Goal: Transaction & Acquisition: Download file/media

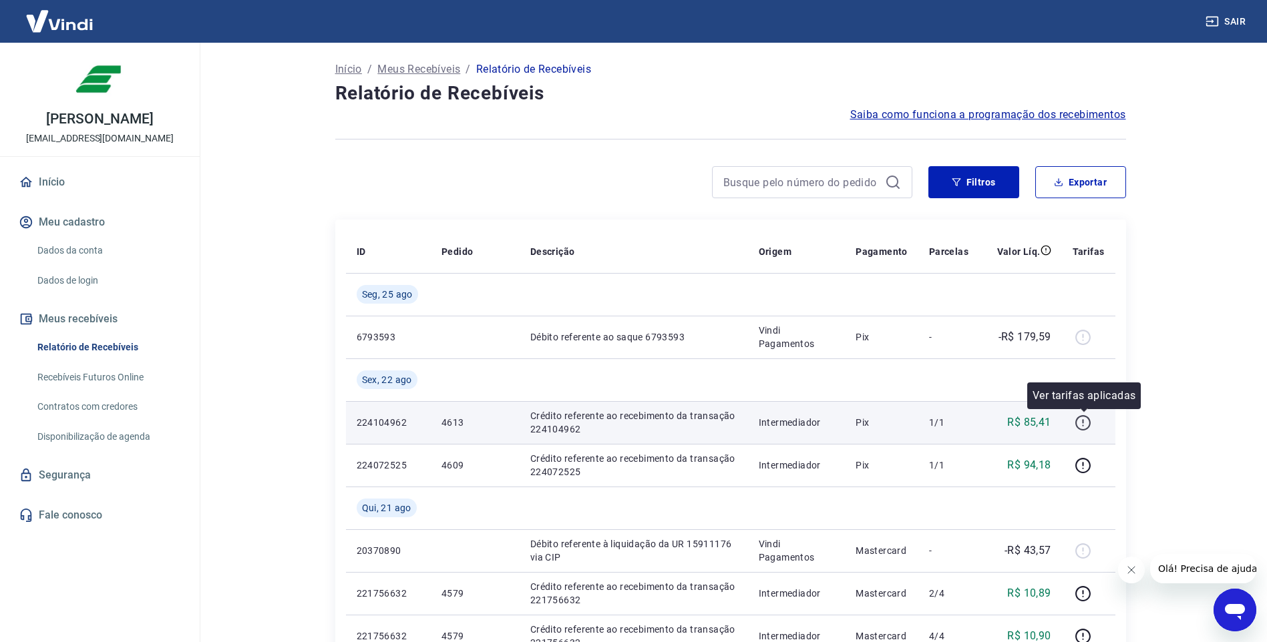
click at [1083, 427] on icon "button" at bounding box center [1082, 423] width 17 height 17
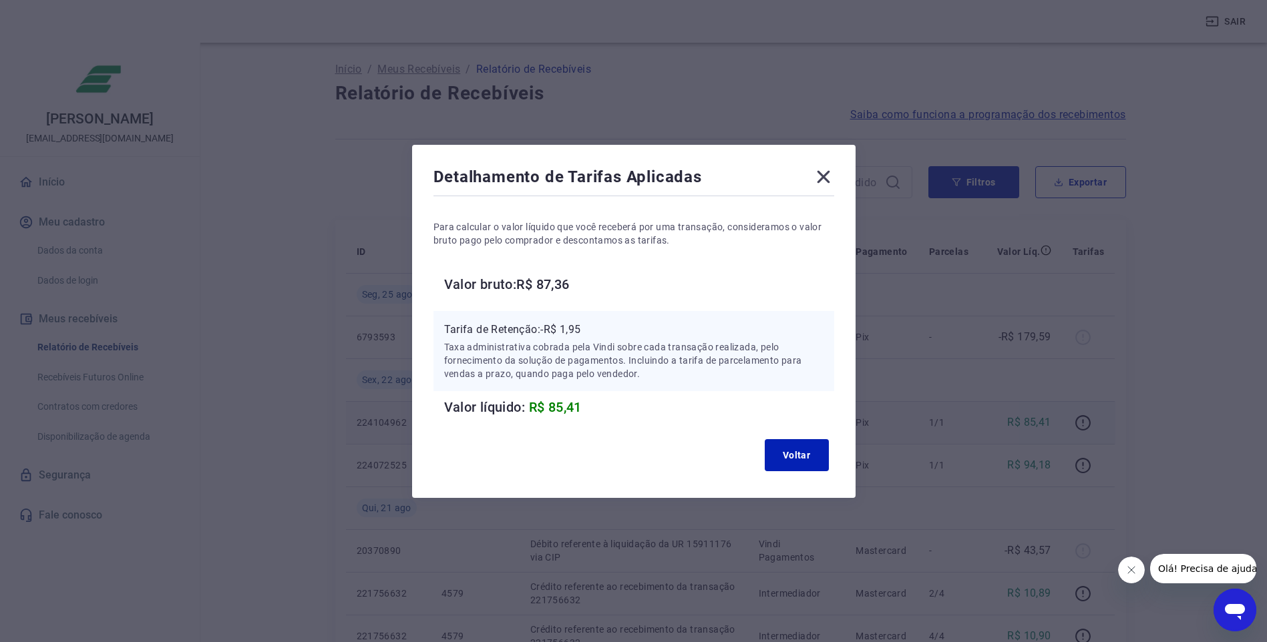
click at [825, 177] on icon at bounding box center [823, 176] width 21 height 21
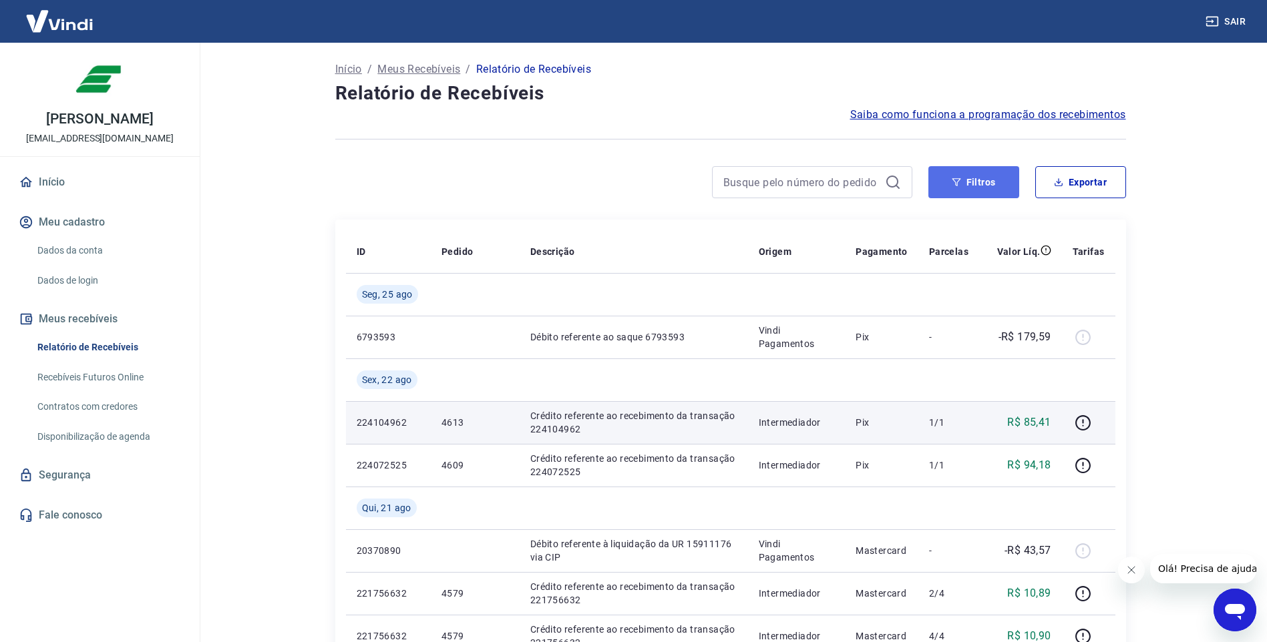
click at [969, 179] on button "Filtros" at bounding box center [973, 182] width 91 height 32
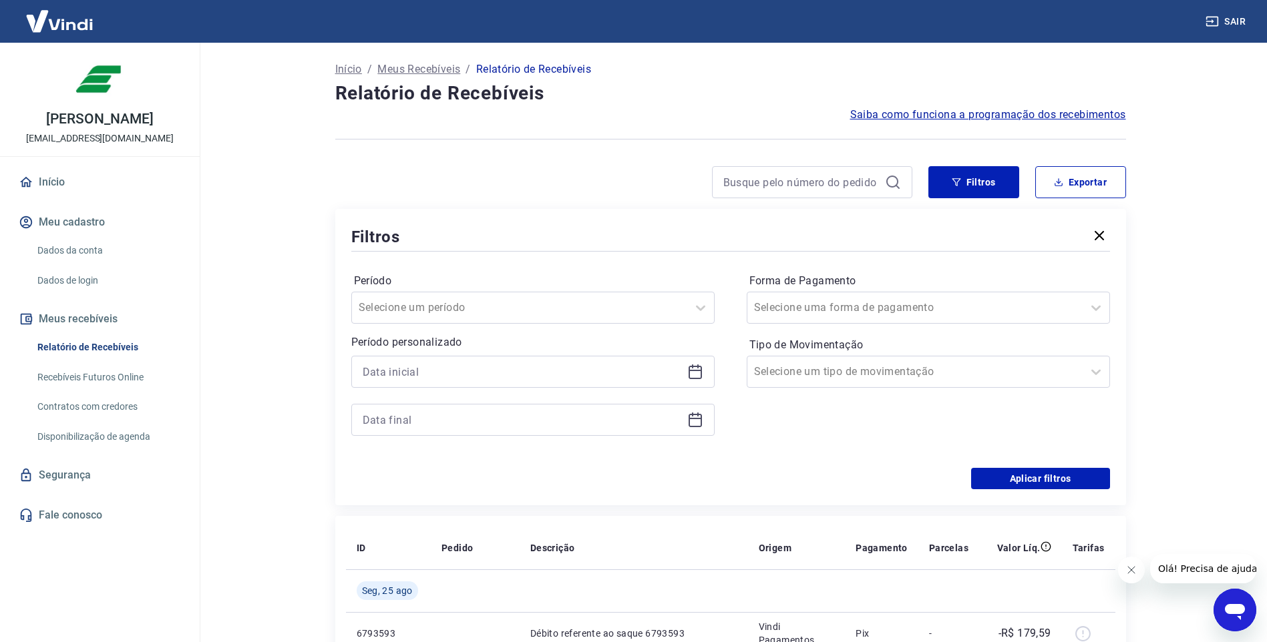
click at [695, 369] on icon at bounding box center [695, 372] width 16 height 16
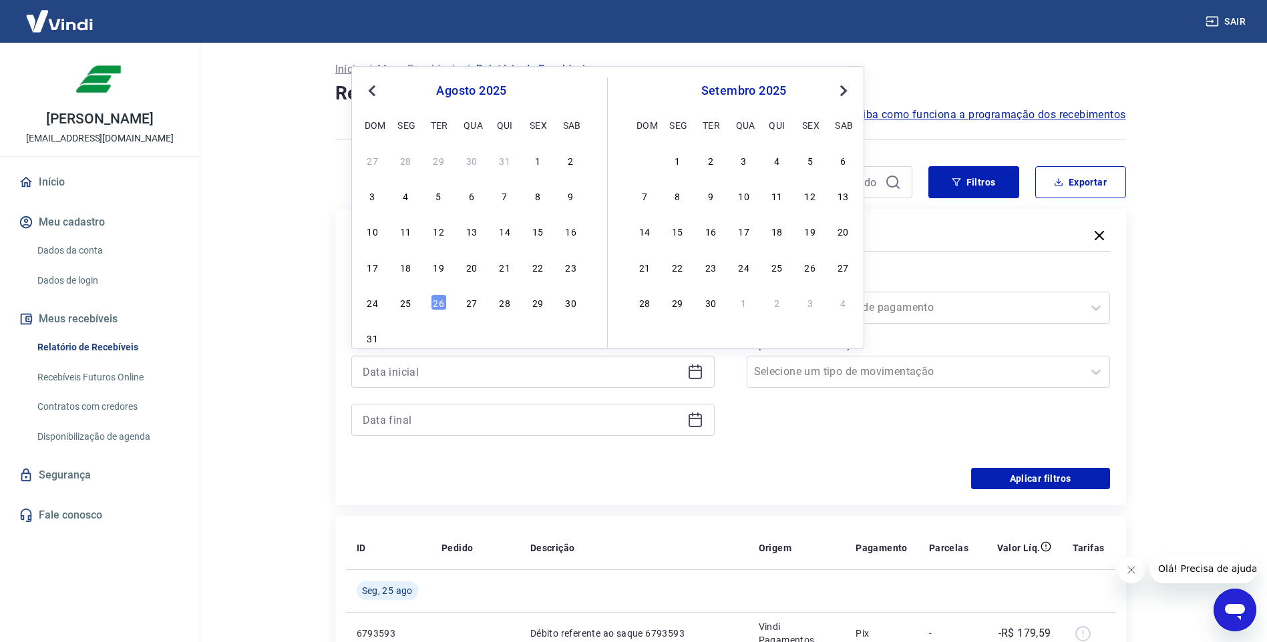
click at [373, 88] on span "Previous Month" at bounding box center [373, 90] width 0 height 15
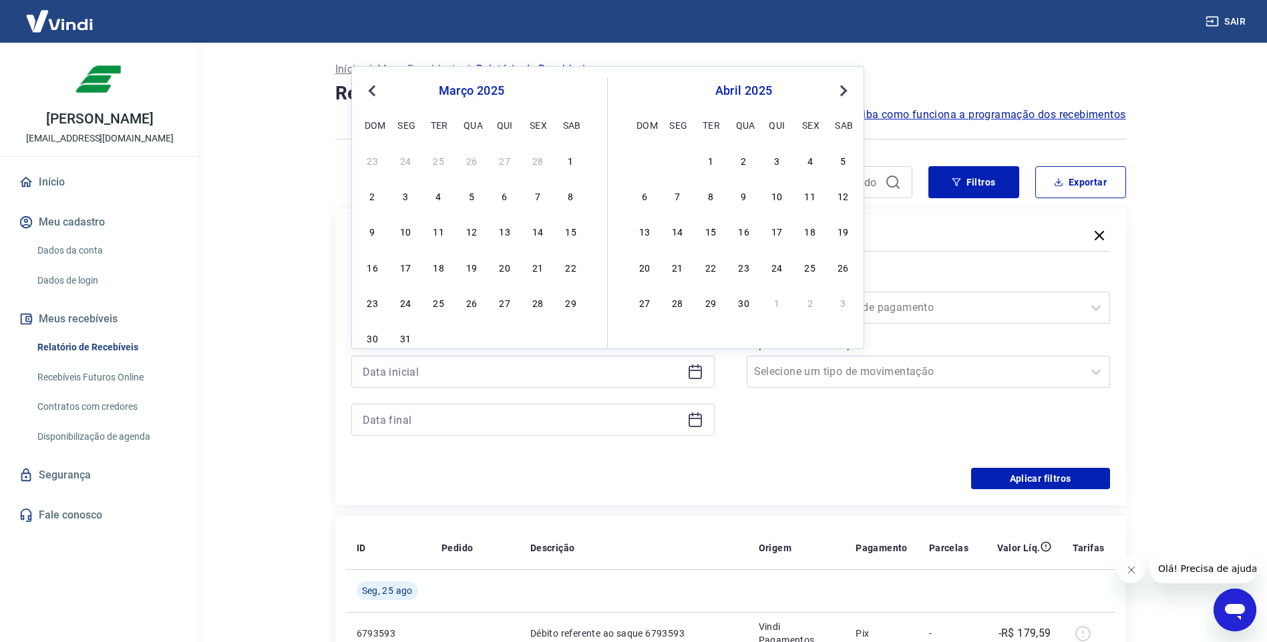
click at [373, 88] on span "Previous Month" at bounding box center [373, 90] width 0 height 15
click at [375, 85] on button "Previous Month" at bounding box center [372, 91] width 16 height 16
click at [471, 161] on div "1" at bounding box center [471, 160] width 16 height 16
type input "[DATE]"
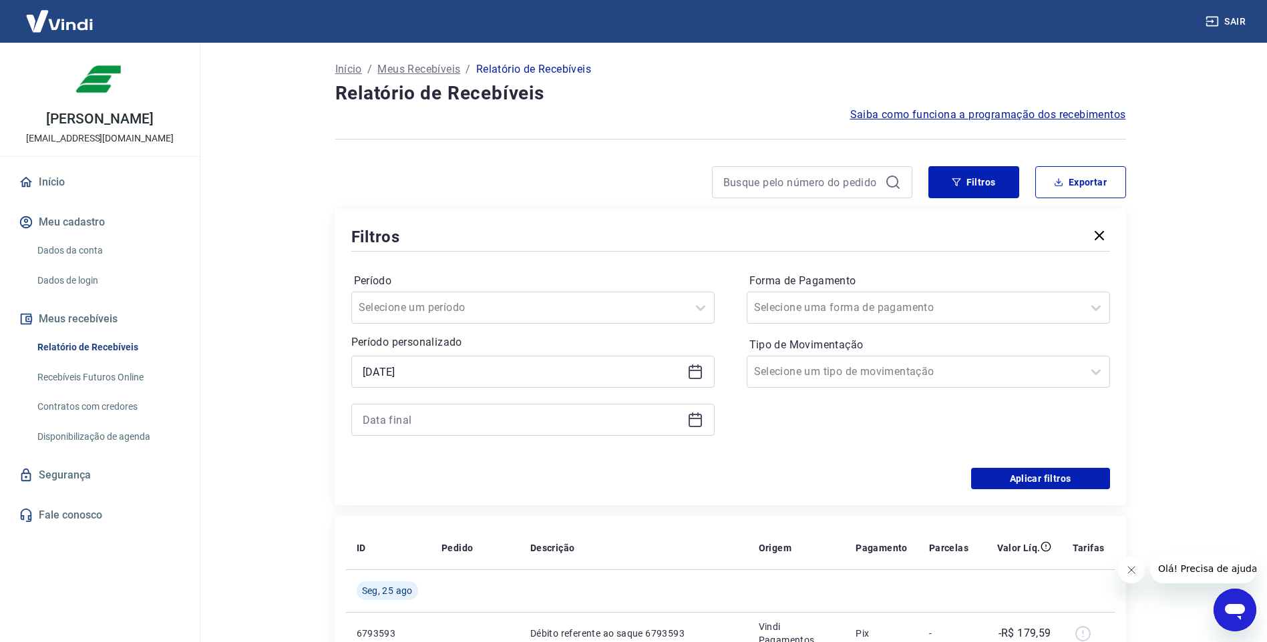
click at [692, 417] on icon at bounding box center [695, 420] width 16 height 16
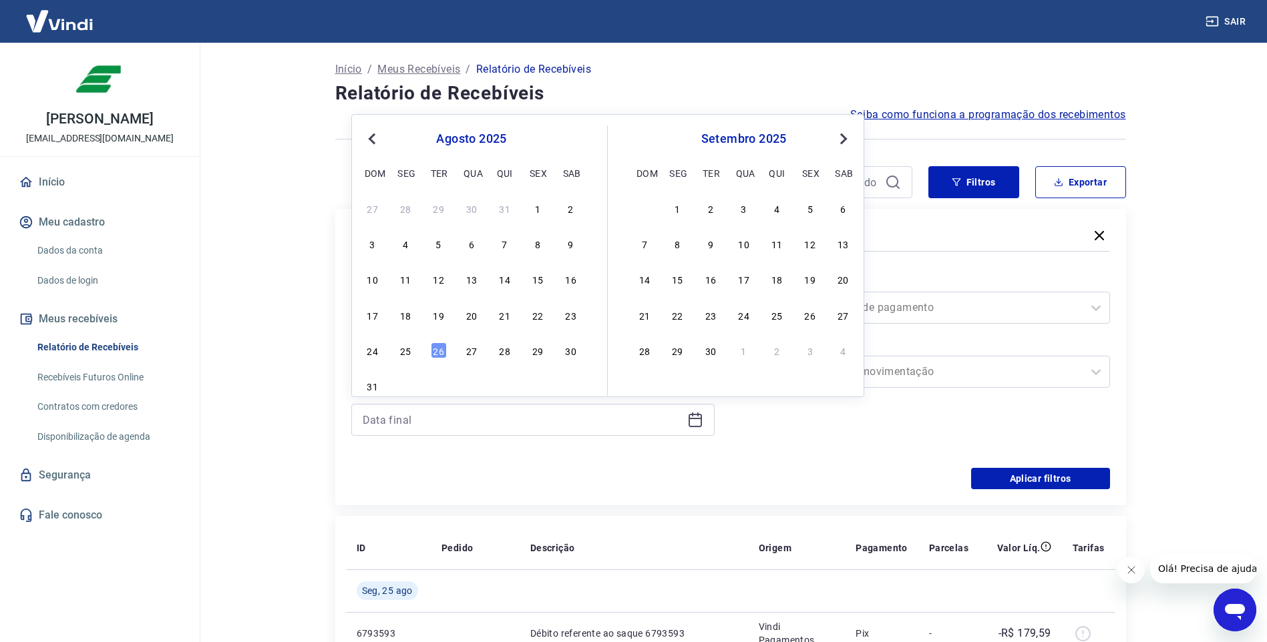
click at [373, 138] on span "Previous Month" at bounding box center [373, 138] width 0 height 15
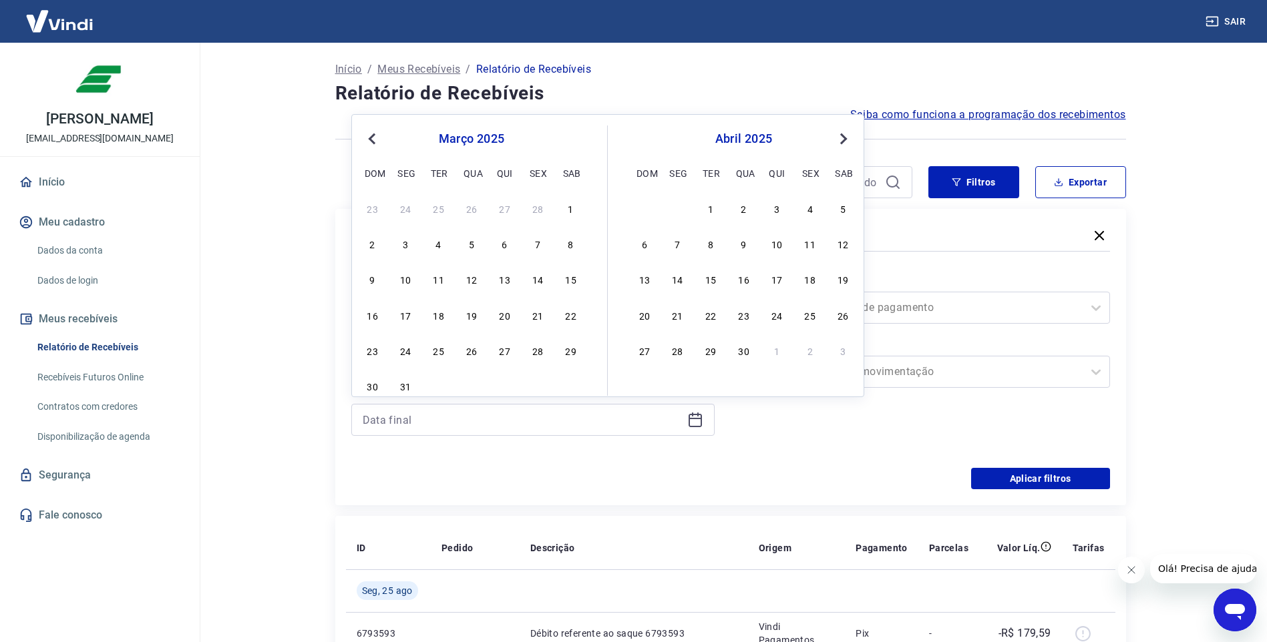
click at [373, 138] on span "Previous Month" at bounding box center [373, 138] width 0 height 15
click at [540, 352] on div "31" at bounding box center [538, 351] width 16 height 16
type input "[DATE]"
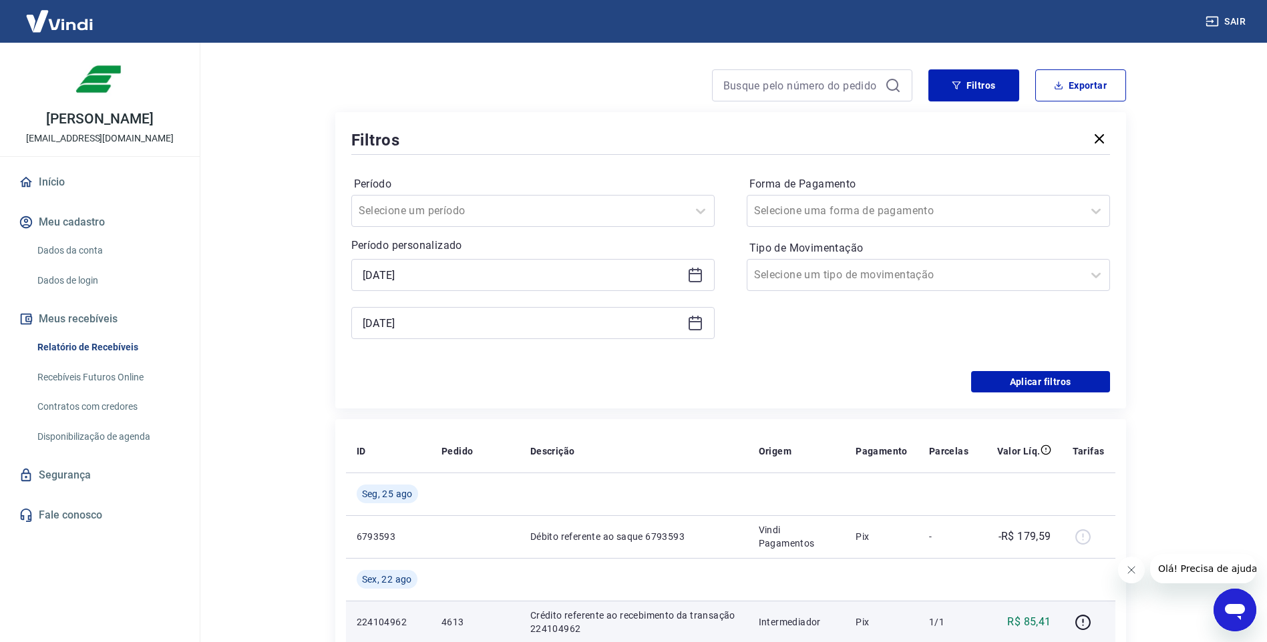
scroll to position [134, 0]
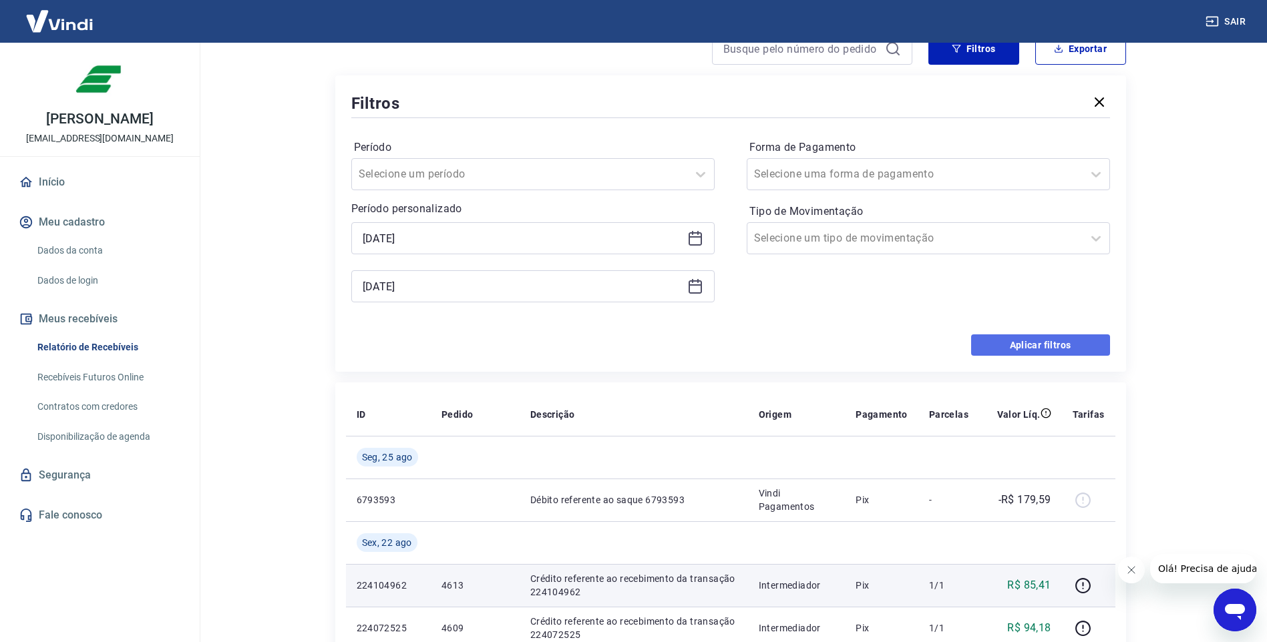
click at [1058, 348] on button "Aplicar filtros" at bounding box center [1040, 345] width 139 height 21
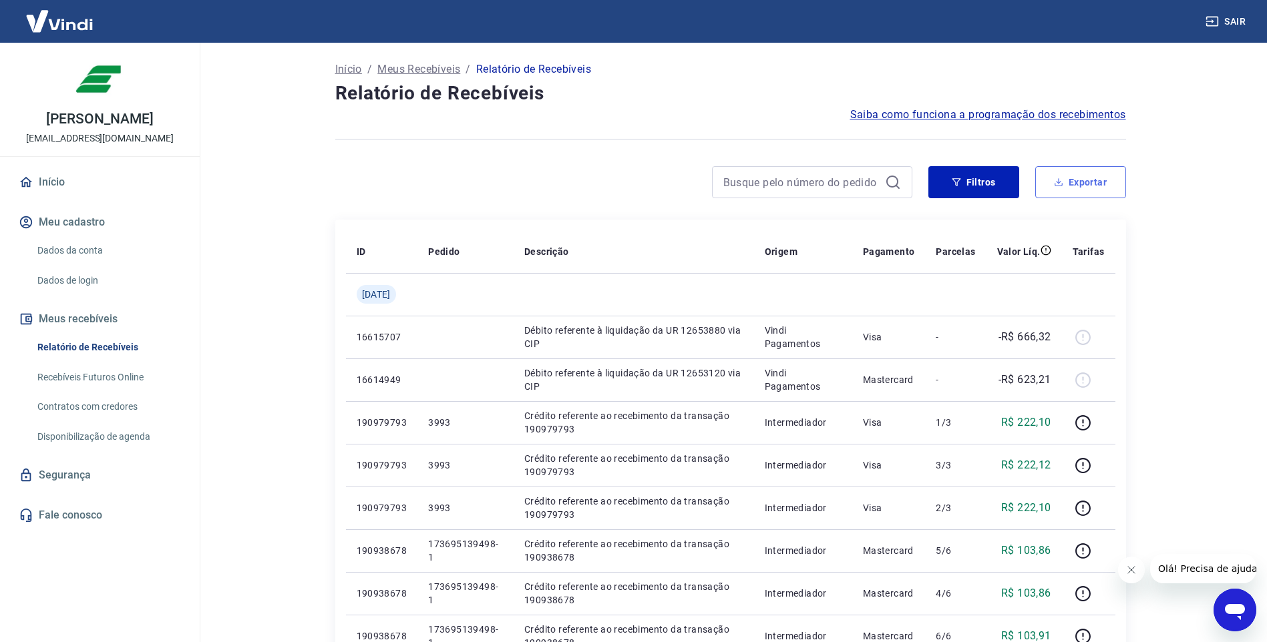
click at [1070, 181] on button "Exportar" at bounding box center [1080, 182] width 91 height 32
type input "[DATE]"
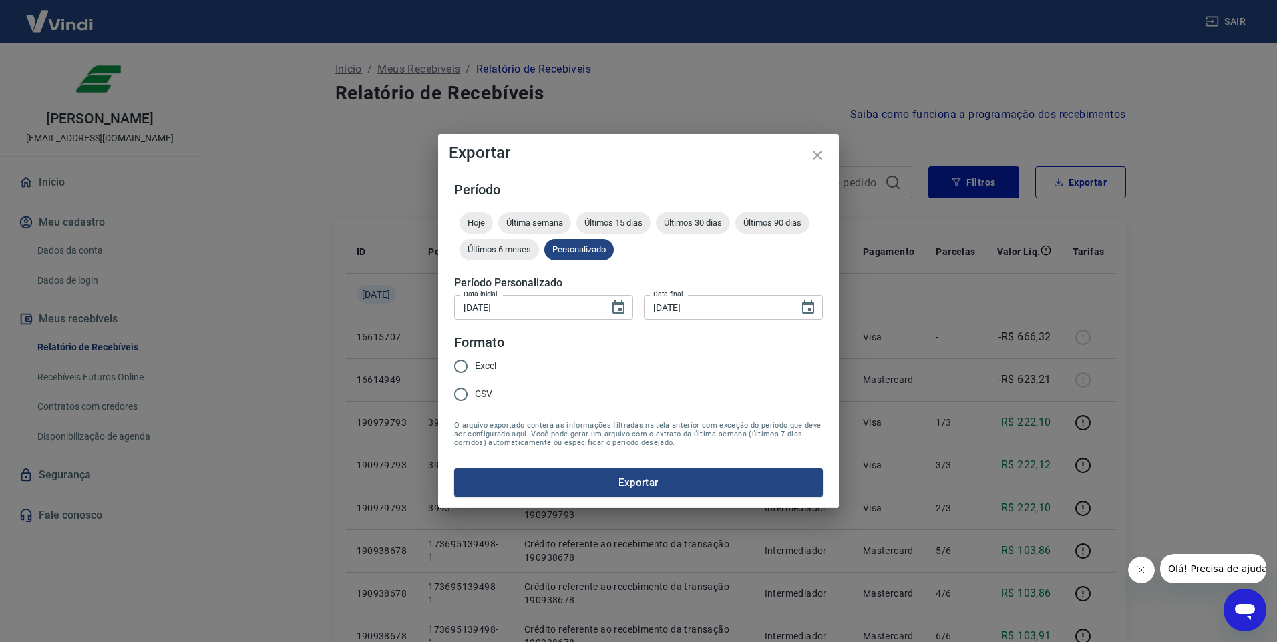
click at [464, 363] on input "Excel" at bounding box center [461, 367] width 28 height 28
radio input "true"
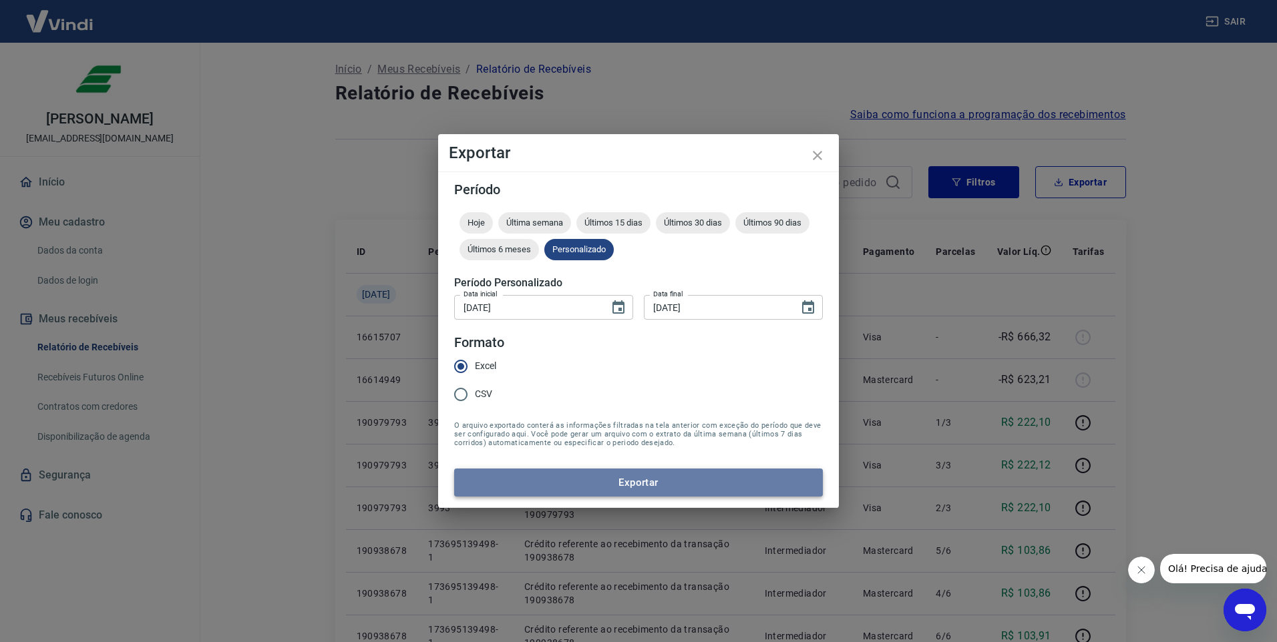
click at [615, 489] on button "Exportar" at bounding box center [638, 483] width 369 height 28
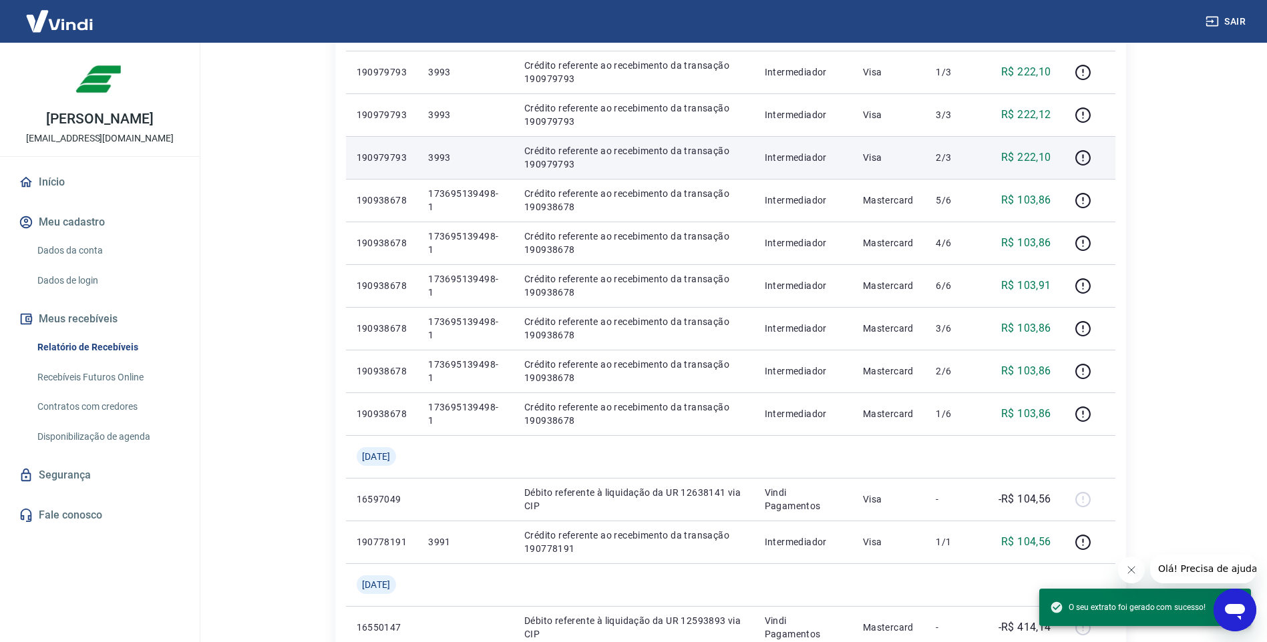
scroll to position [142, 0]
